Goal: Information Seeking & Learning: Find specific page/section

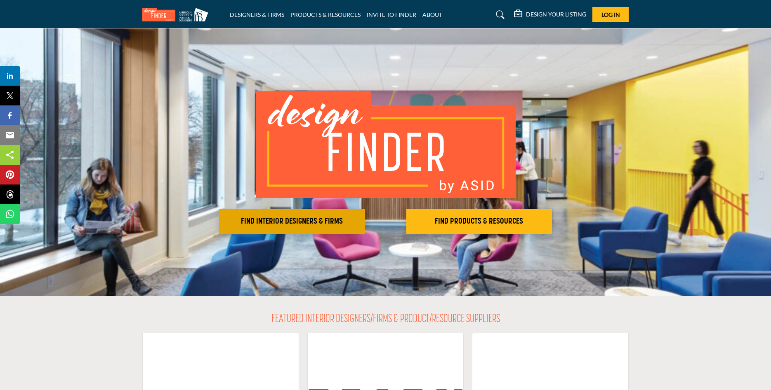
click at [306, 221] on h2 "FIND INTERIOR DESIGNERS & FIRMS" at bounding box center [291, 222] width 141 height 10
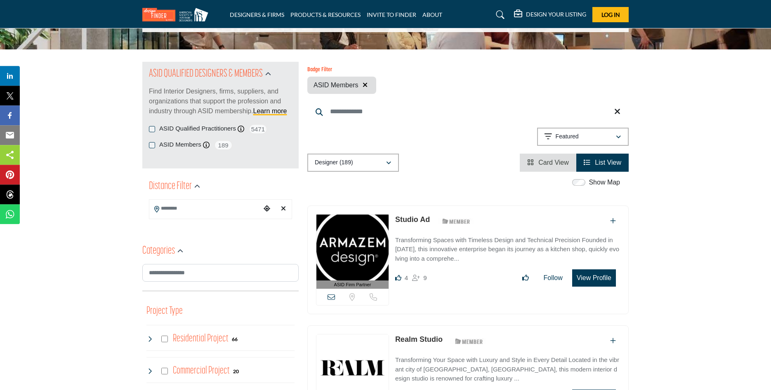
scroll to position [126, 0]
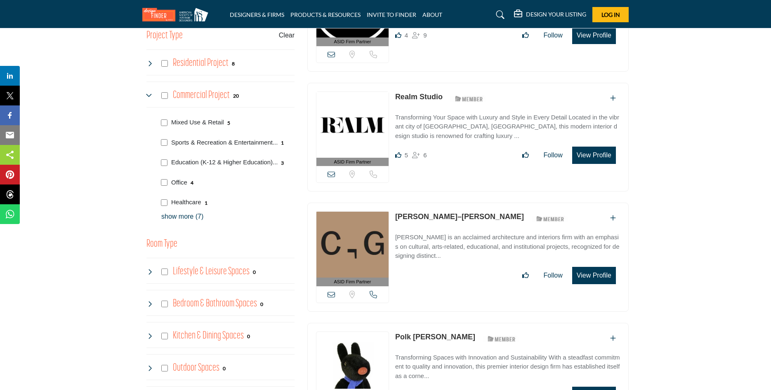
scroll to position [505, 0]
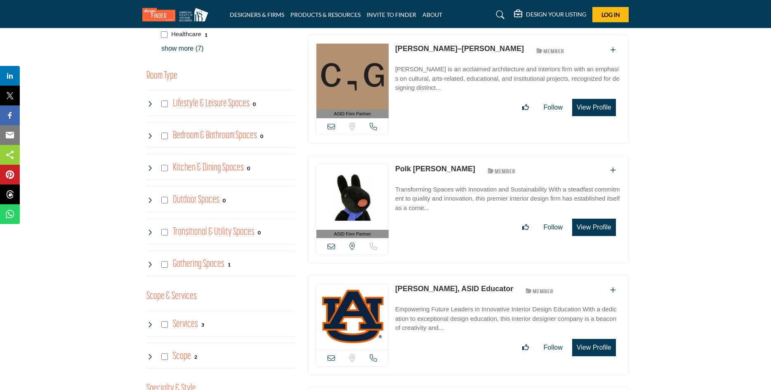
click at [590, 345] on button "View Profile" at bounding box center [594, 347] width 44 height 17
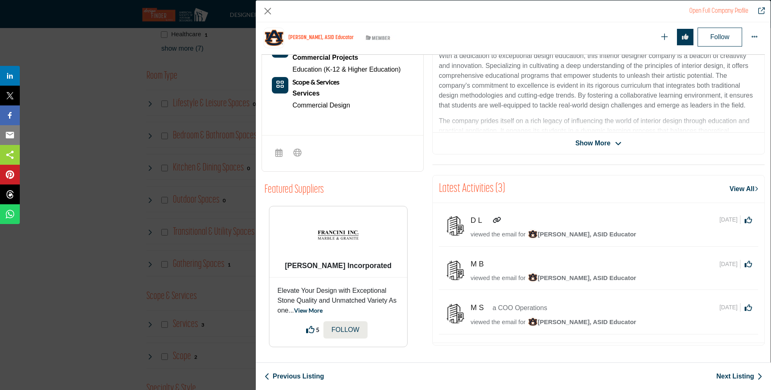
scroll to position [0, 0]
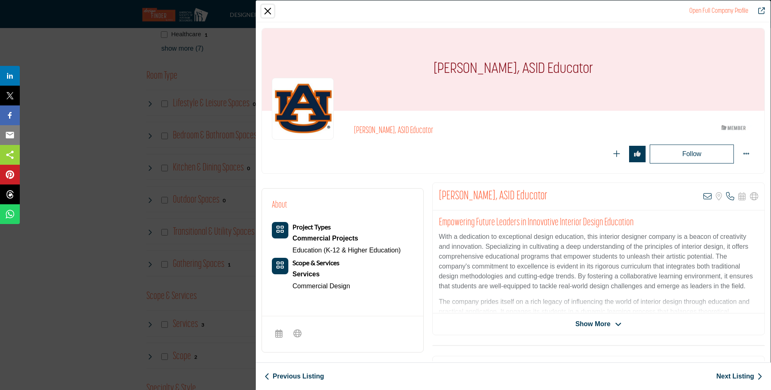
click at [267, 10] on button "Close" at bounding box center [267, 11] width 12 height 12
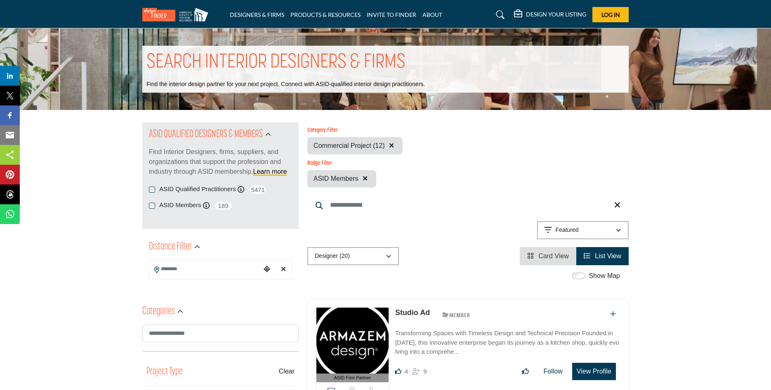
click at [194, 271] on input "Search Location" at bounding box center [204, 269] width 111 height 16
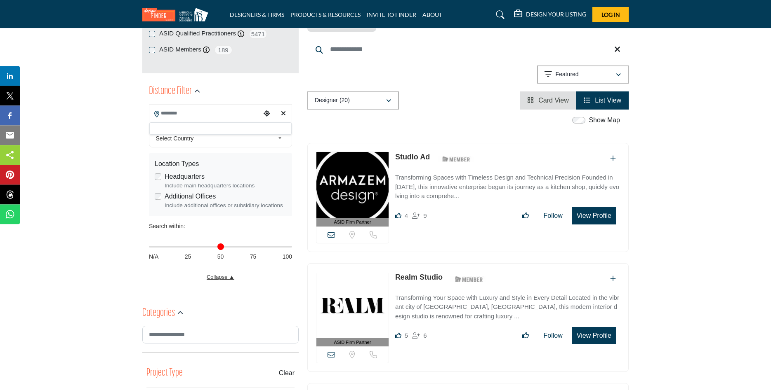
scroll to position [168, 0]
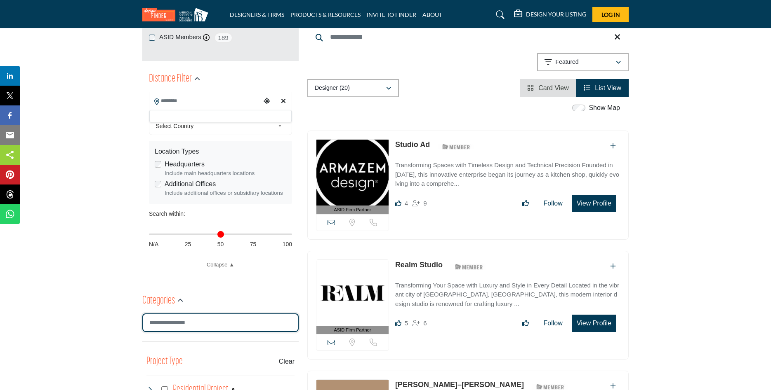
click at [191, 322] on input "Search Category" at bounding box center [220, 323] width 156 height 19
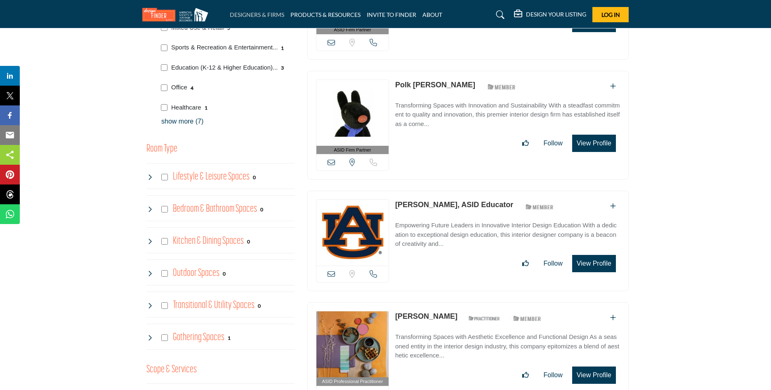
scroll to position [588, 0]
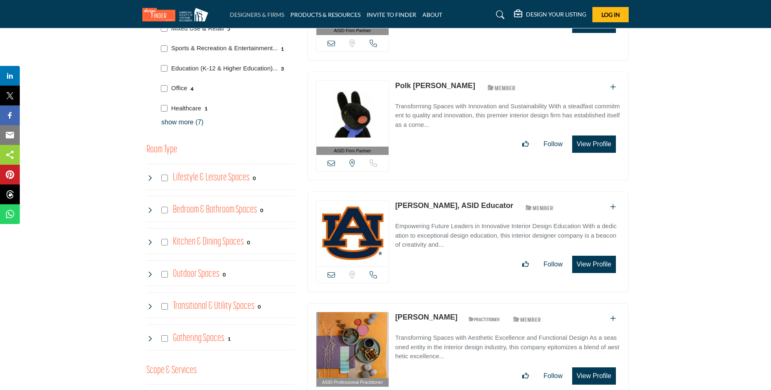
click at [262, 16] on link "DESIGNERS & FIRMS" at bounding box center [257, 14] width 54 height 7
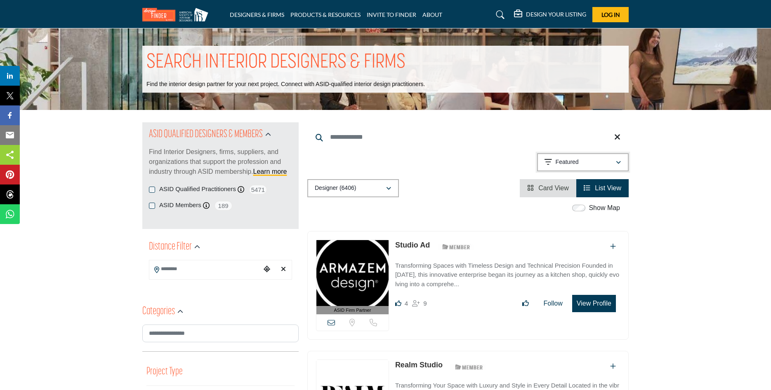
click at [614, 158] on div "Featured" at bounding box center [579, 163] width 71 height 10
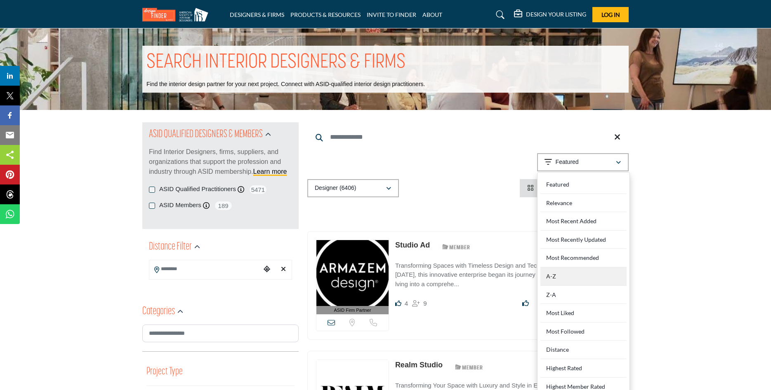
click at [560, 277] on div "A-Z" at bounding box center [583, 277] width 86 height 19
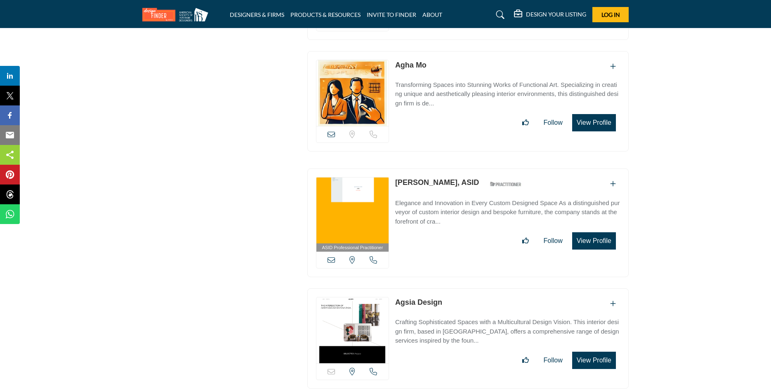
scroll to position [5131, 0]
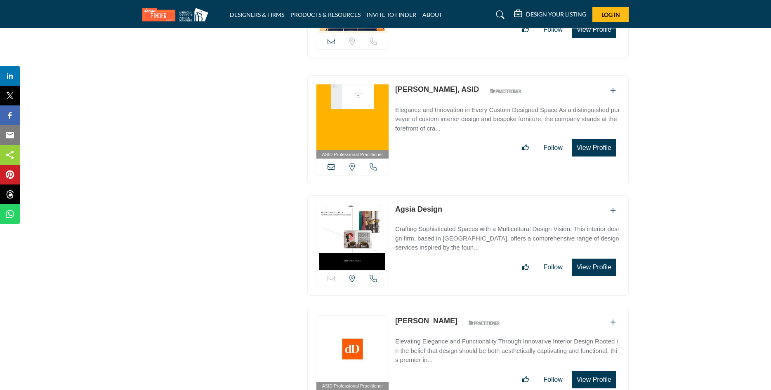
click at [500, 16] on icon at bounding box center [500, 15] width 8 height 8
click at [499, 17] on icon at bounding box center [500, 15] width 8 height 8
click at [498, 13] on icon at bounding box center [500, 15] width 8 height 8
click at [499, 13] on icon at bounding box center [500, 15] width 8 height 8
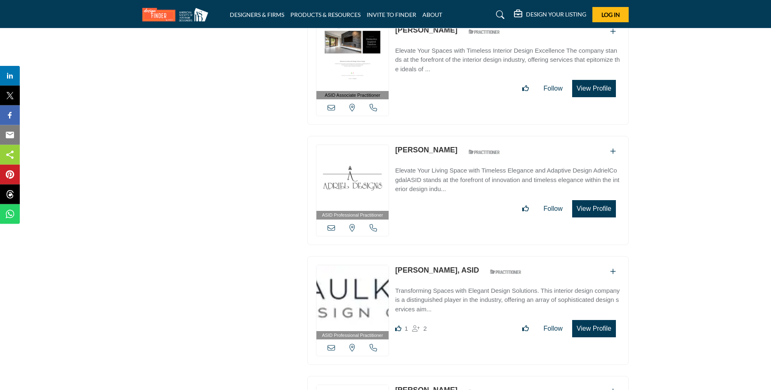
scroll to position [3869, 0]
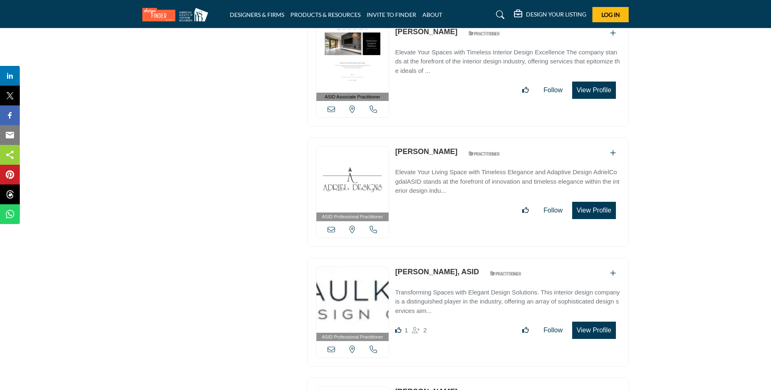
click at [539, 15] on h5 "DESIGN YOUR LISTING" at bounding box center [556, 14] width 60 height 7
click at [501, 15] on icon at bounding box center [500, 15] width 8 height 8
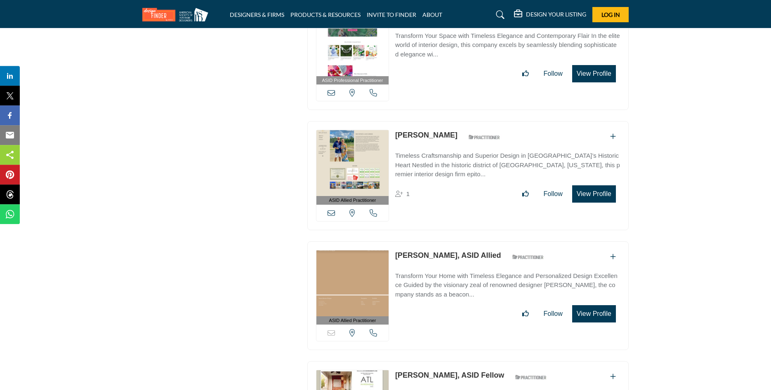
scroll to position [10661, 0]
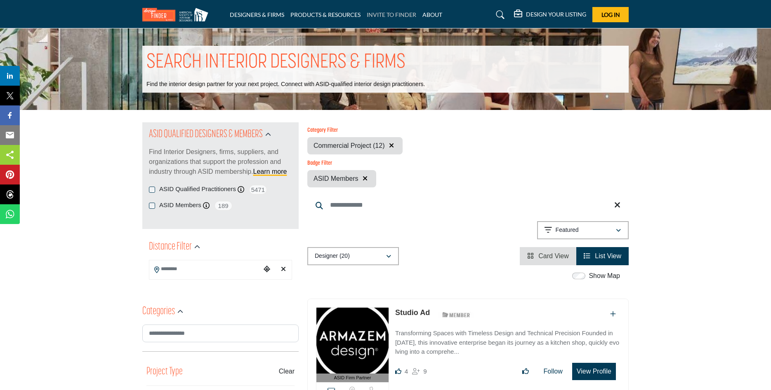
click at [395, 17] on link "INVITE TO FINDER" at bounding box center [391, 14] width 49 height 7
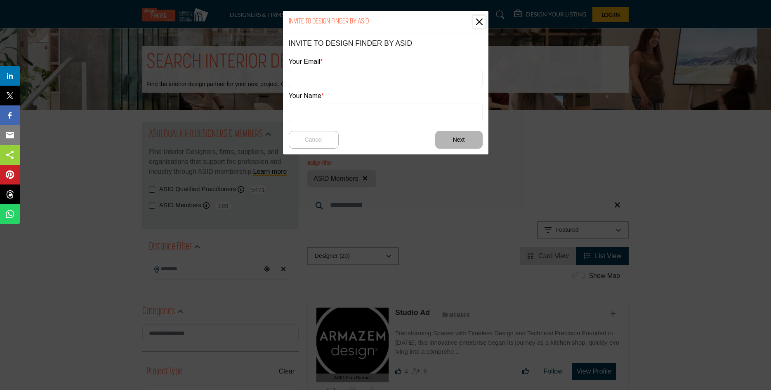
click at [478, 24] on button "Close" at bounding box center [479, 22] width 12 height 12
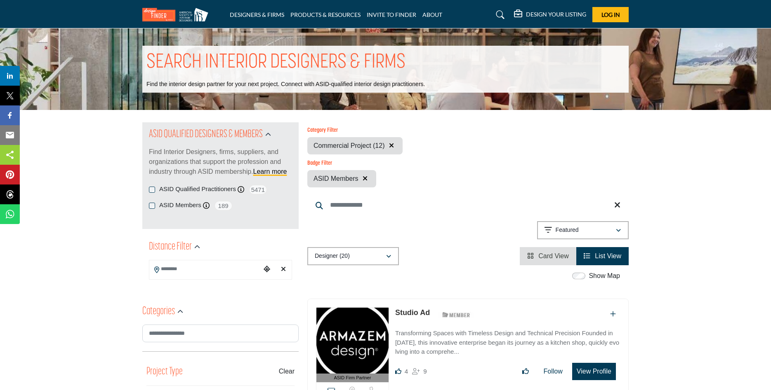
click at [573, 12] on h5 "DESIGN YOUR LISTING" at bounding box center [556, 14] width 60 height 7
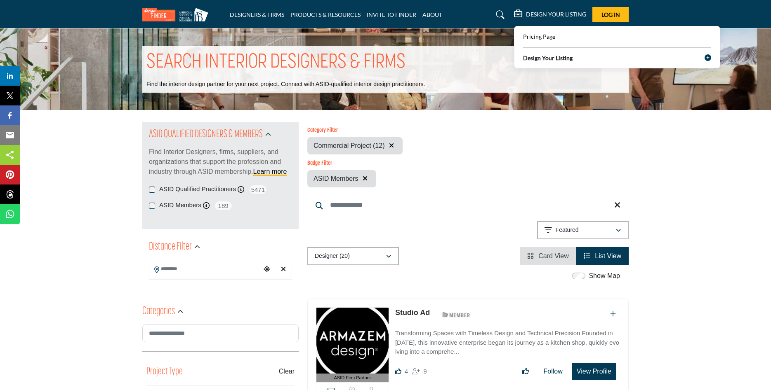
click at [545, 55] on b "Design Your Listing" at bounding box center [547, 58] width 49 height 9
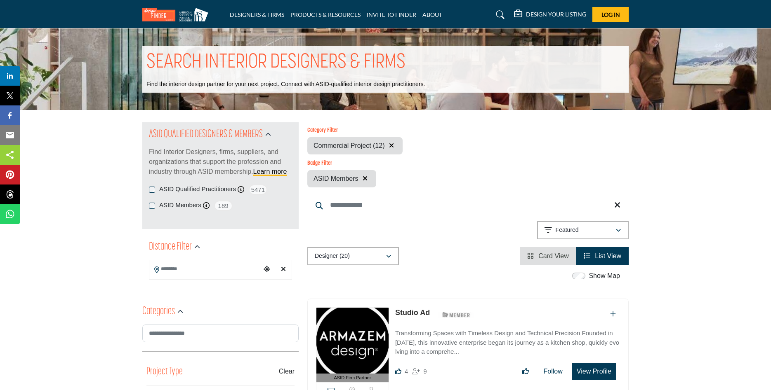
click at [533, 18] on div "DESIGN YOUR LISTING" at bounding box center [550, 15] width 72 height 10
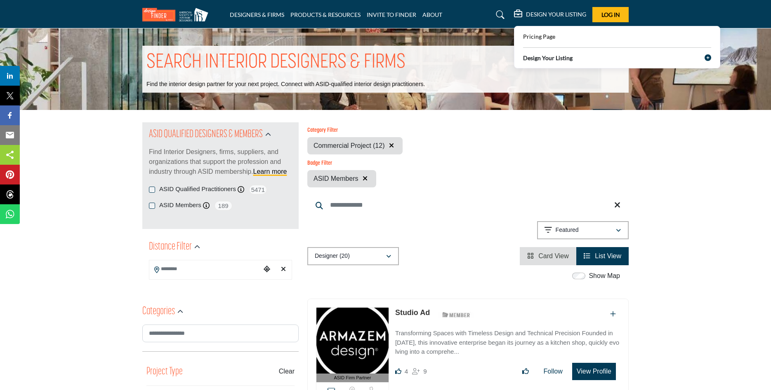
click at [706, 56] on icon at bounding box center [707, 57] width 7 height 7
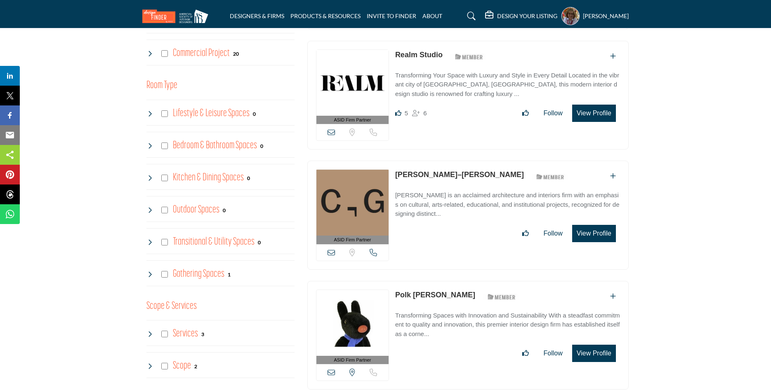
scroll to position [126, 0]
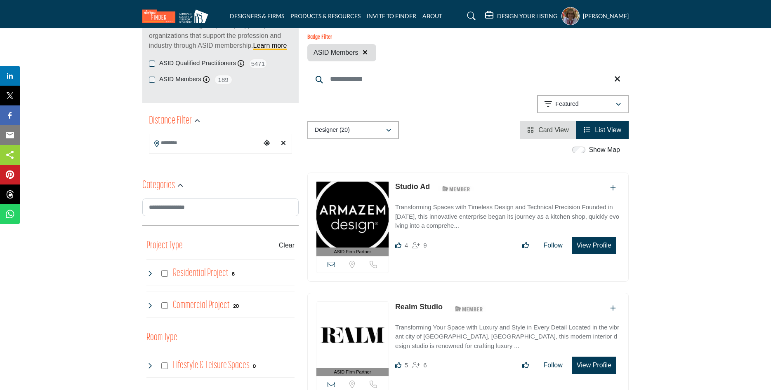
click at [594, 150] on label "Show Map" at bounding box center [603, 150] width 31 height 10
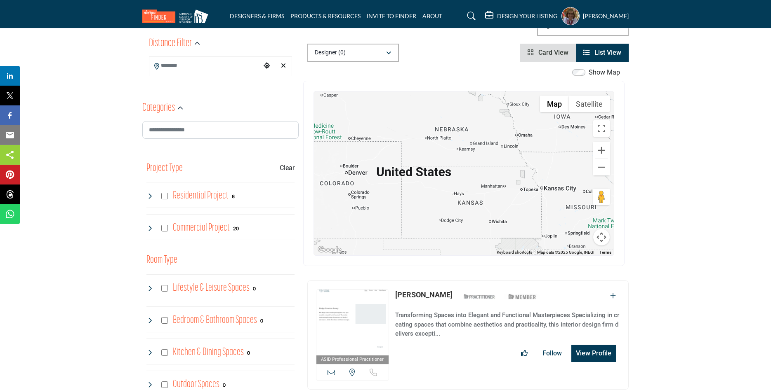
scroll to position [210, 0]
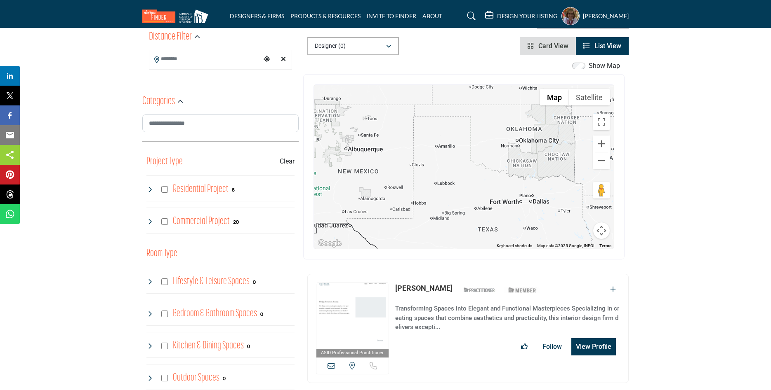
drag, startPoint x: 476, startPoint y: 172, endPoint x: 507, endPoint y: 43, distance: 132.3
click at [507, 85] on div at bounding box center [464, 167] width 300 height 164
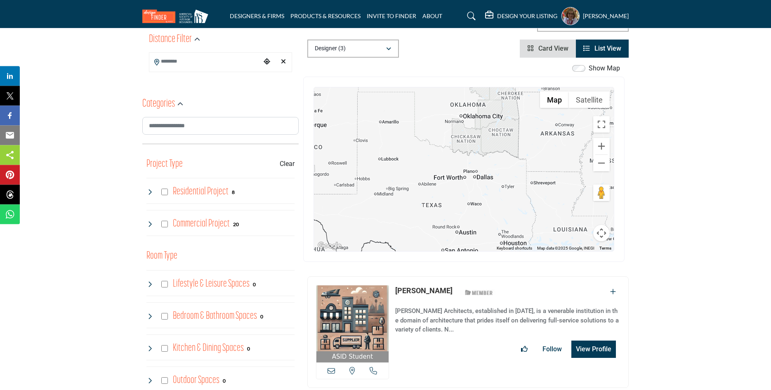
drag, startPoint x: 477, startPoint y: 188, endPoint x: 373, endPoint y: 140, distance: 113.8
click at [373, 140] on div at bounding box center [464, 169] width 300 height 164
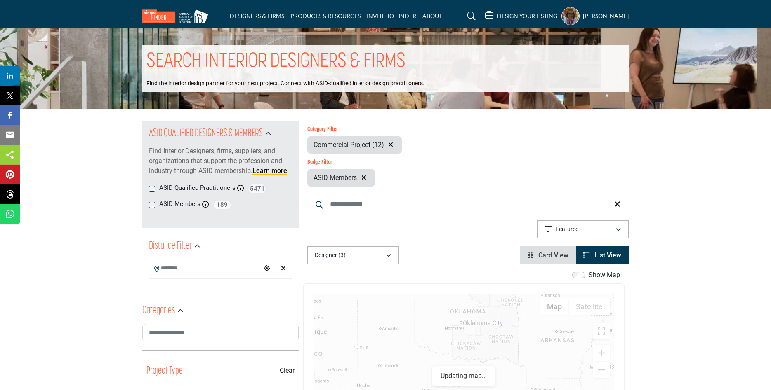
scroll to position [0, 0]
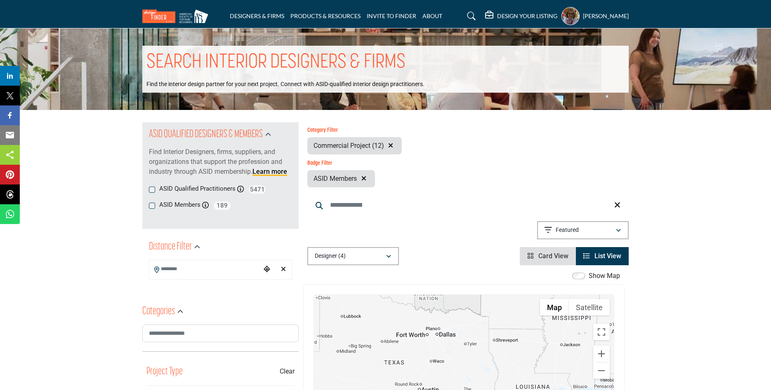
drag, startPoint x: 527, startPoint y: 370, endPoint x: 488, endPoint y: 320, distance: 64.0
click at [490, 318] on div at bounding box center [464, 377] width 300 height 164
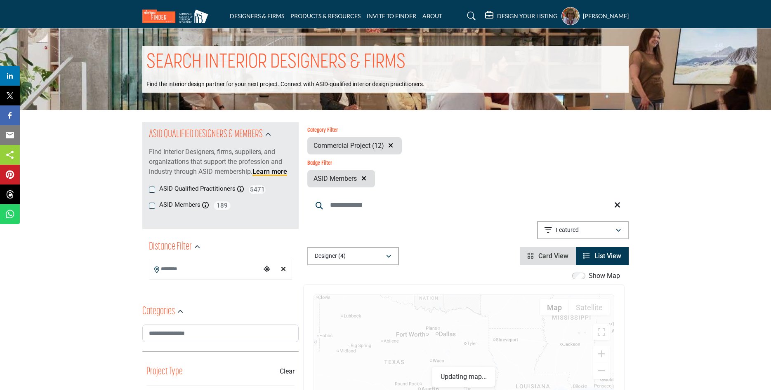
click at [447, 336] on div at bounding box center [464, 377] width 300 height 164
click at [452, 375] on div at bounding box center [464, 377] width 300 height 164
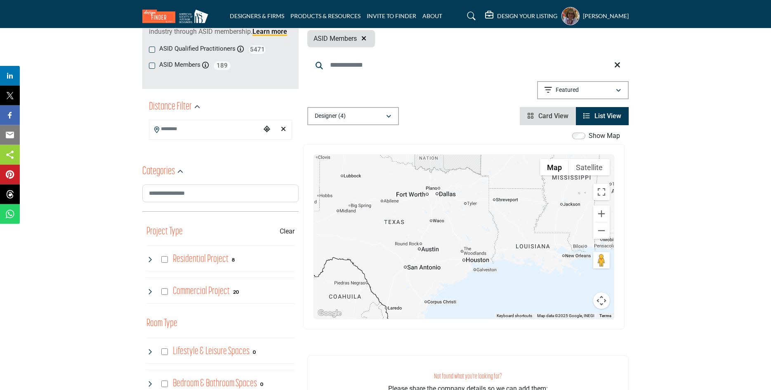
scroll to position [210, 0]
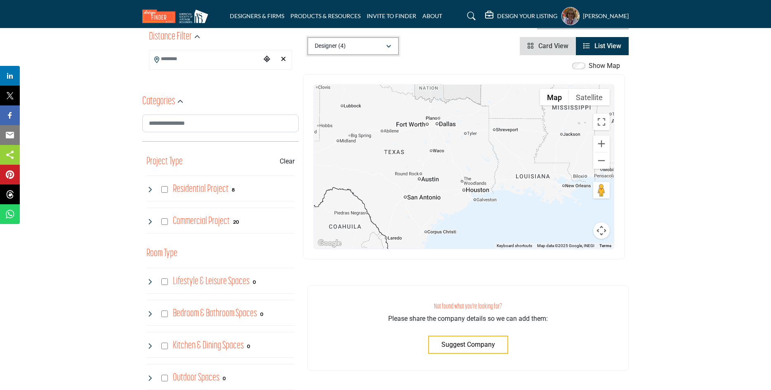
click at [391, 45] on button "Designer (4)" at bounding box center [353, 46] width 92 height 18
click at [345, 88] on b "(4)" at bounding box center [344, 86] width 7 height 7
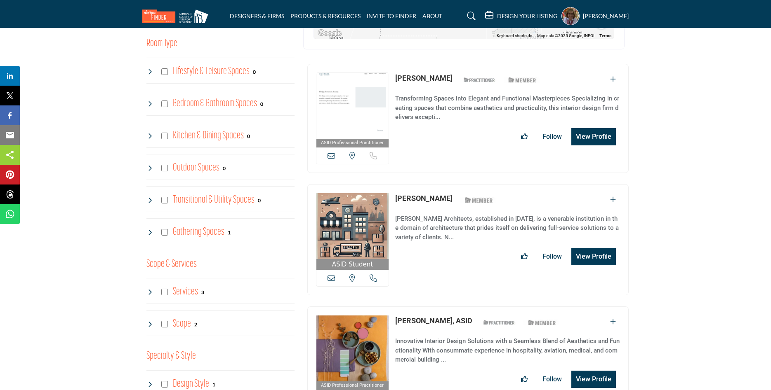
scroll to position [294, 0]
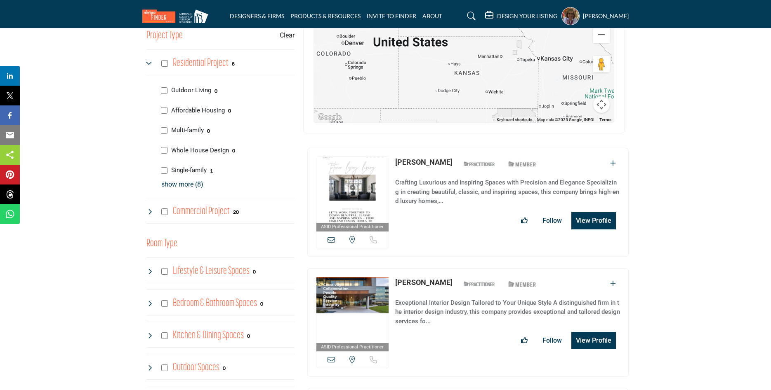
scroll to position [168, 0]
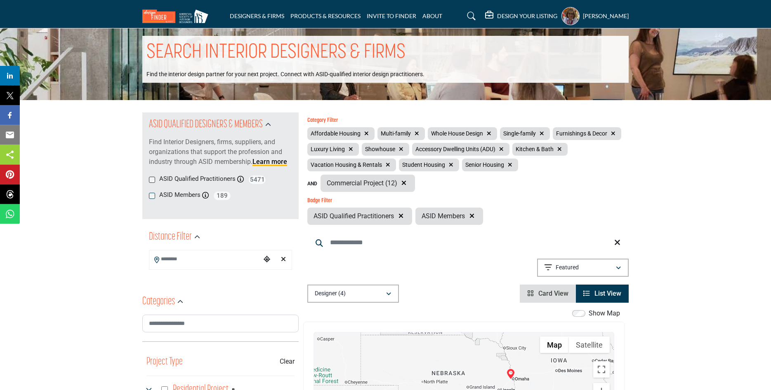
scroll to position [46, 0]
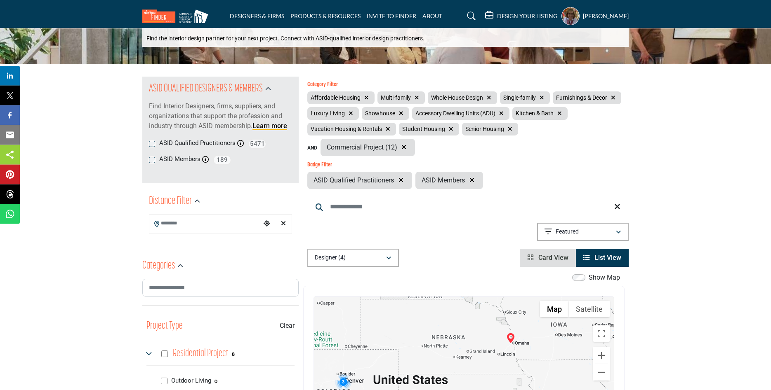
click at [607, 260] on span "List View" at bounding box center [607, 258] width 27 height 8
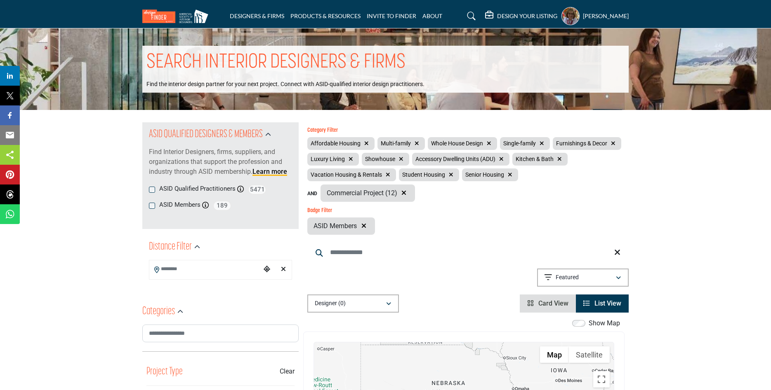
click at [388, 173] on icon "button" at bounding box center [388, 175] width 5 height 6
click at [364, 141] on icon "button" at bounding box center [366, 144] width 5 height 6
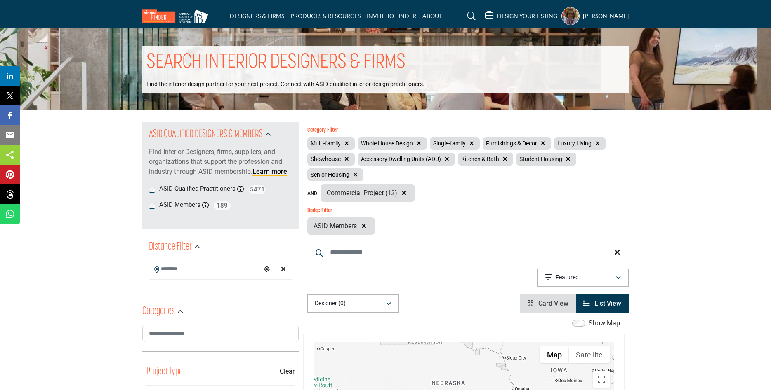
click at [344, 155] on button "button" at bounding box center [346, 159] width 9 height 9
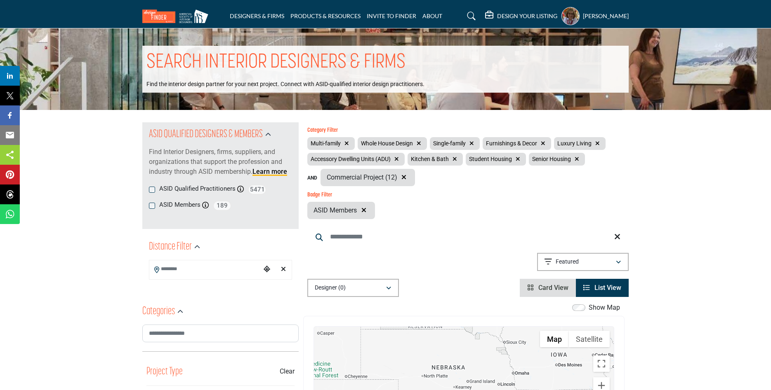
click at [397, 156] on button "button" at bounding box center [396, 159] width 9 height 9
click at [420, 141] on icon "button" at bounding box center [418, 144] width 5 height 6
click at [395, 140] on button "button" at bounding box center [399, 143] width 9 height 9
click at [416, 142] on icon "button" at bounding box center [418, 144] width 5 height 6
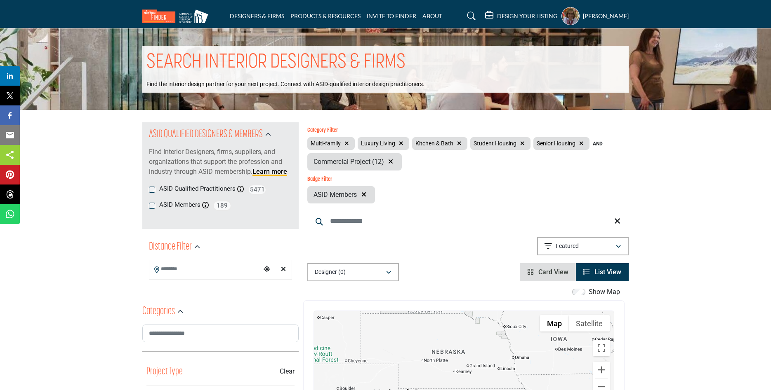
click at [399, 143] on icon "button" at bounding box center [401, 144] width 5 height 6
click at [400, 143] on button "button" at bounding box center [404, 143] width 9 height 9
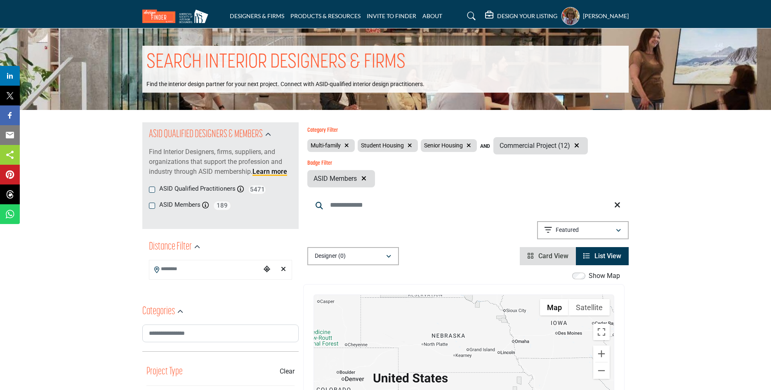
drag, startPoint x: 465, startPoint y: 144, endPoint x: 456, endPoint y: 170, distance: 27.3
click at [466, 144] on icon "button" at bounding box center [468, 146] width 5 height 6
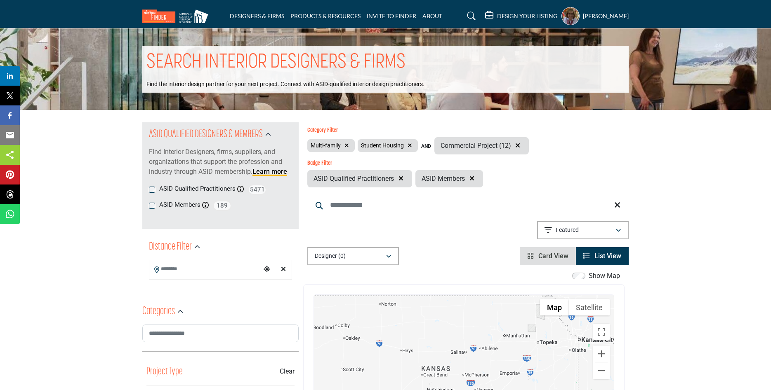
click at [467, 16] on icon at bounding box center [471, 16] width 8 height 8
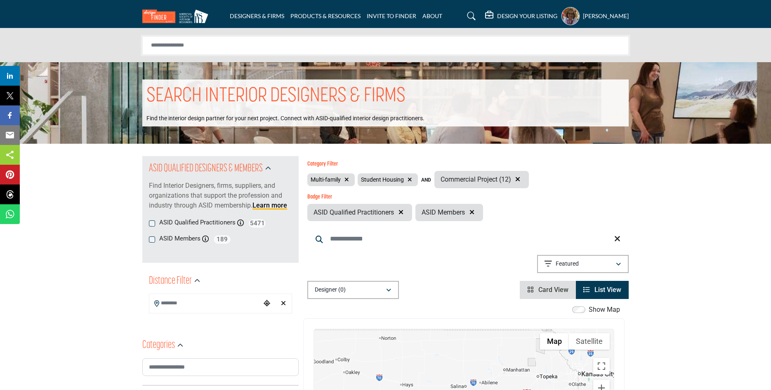
click at [253, 47] on input "Search Solutions" at bounding box center [385, 45] width 486 height 19
type input "*******"
